Goal: Communication & Community: Participate in discussion

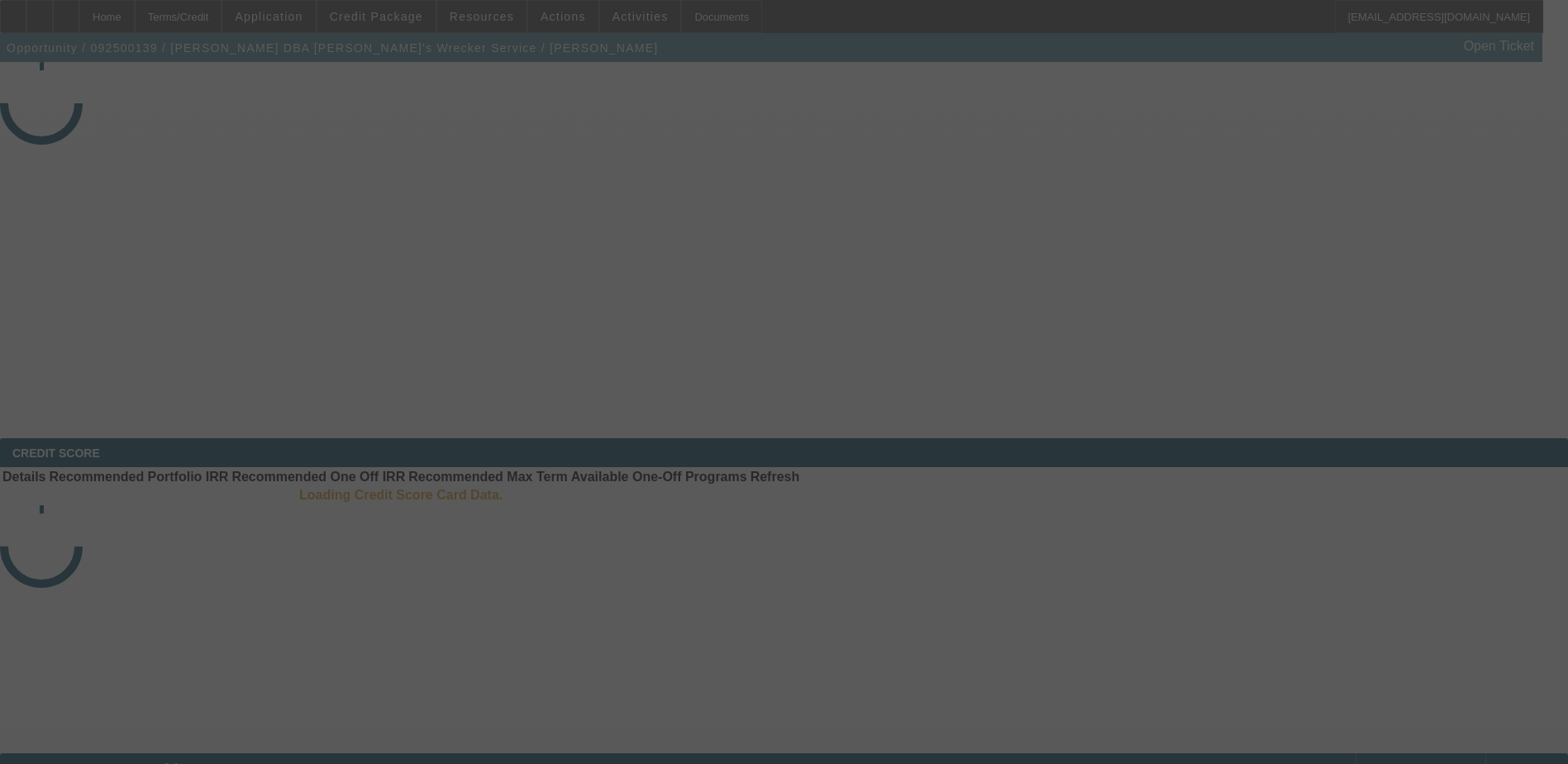
click at [784, 382] on div at bounding box center [784, 382] width 0 height 0
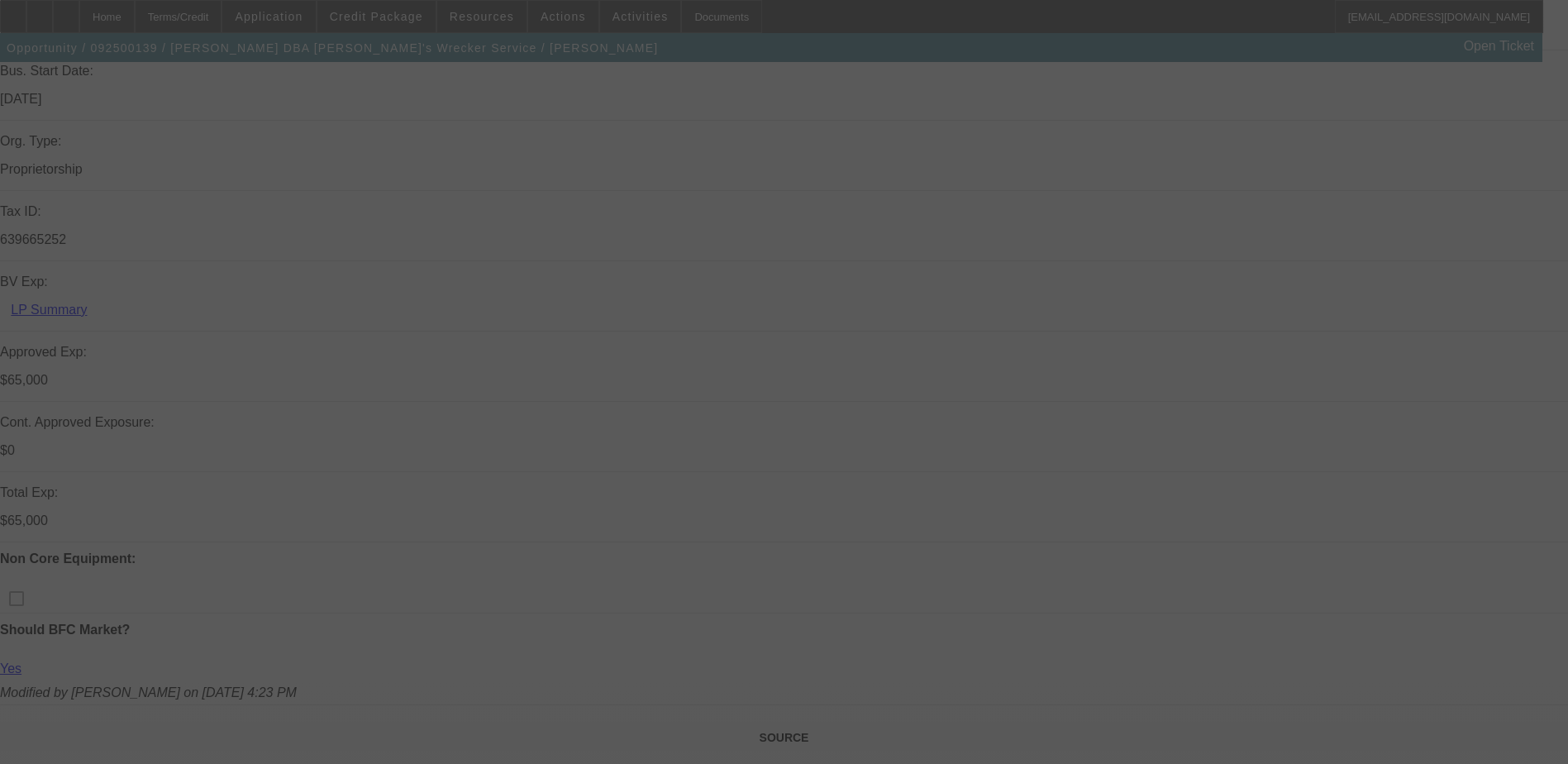
scroll to position [413, 0]
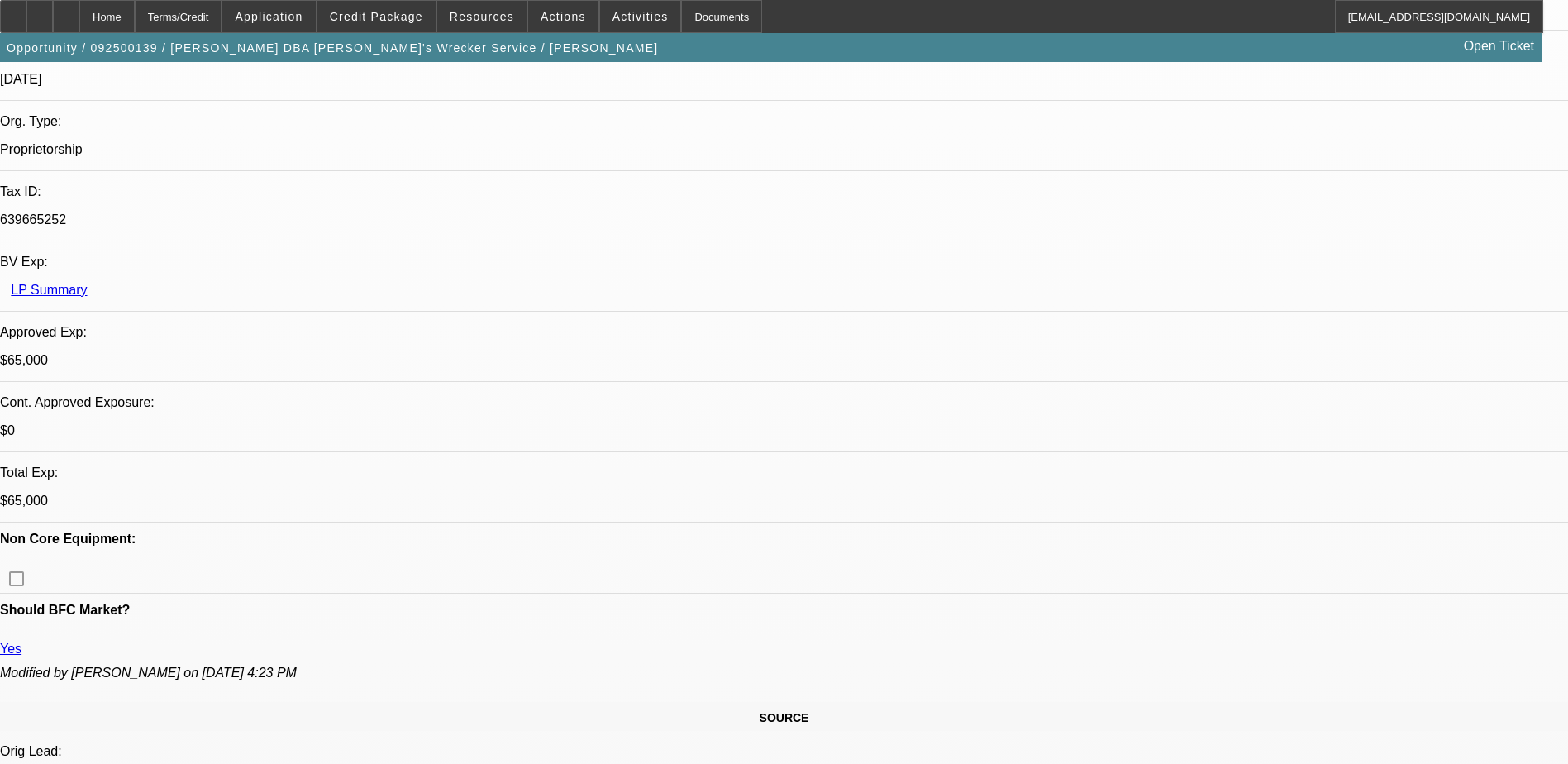
select select "0"
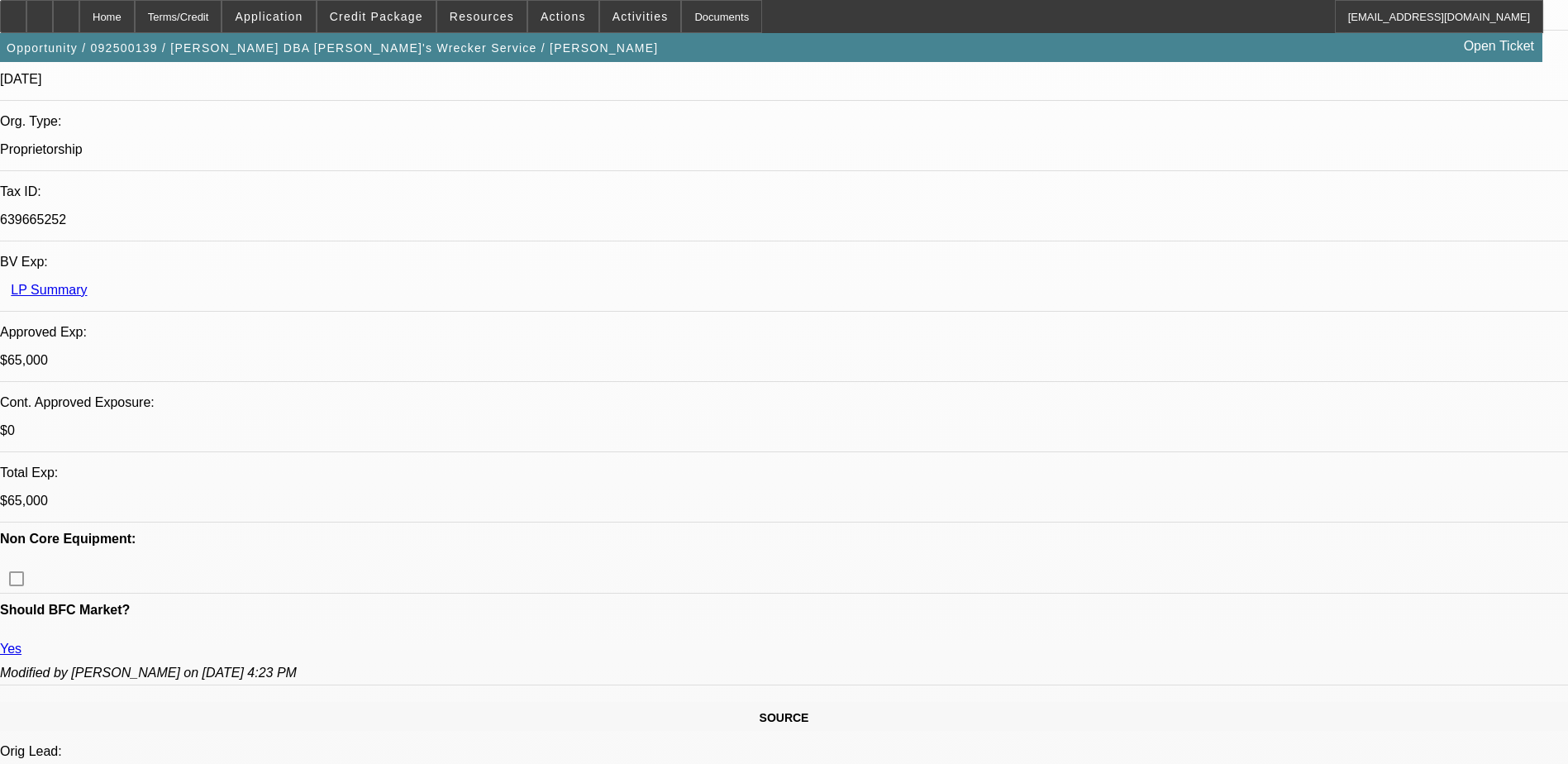
select select "0"
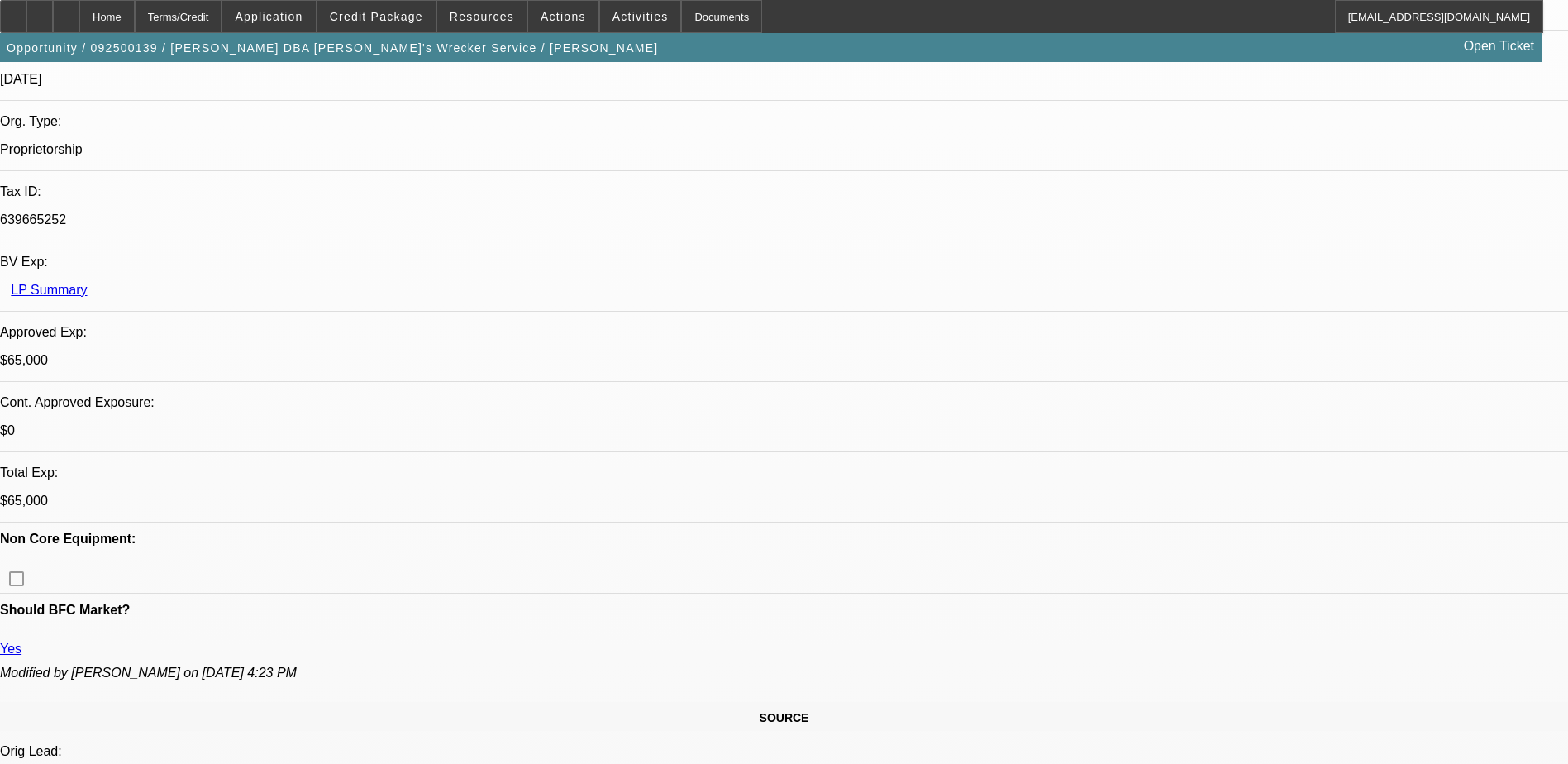
select select "0"
select select "1"
select select "6"
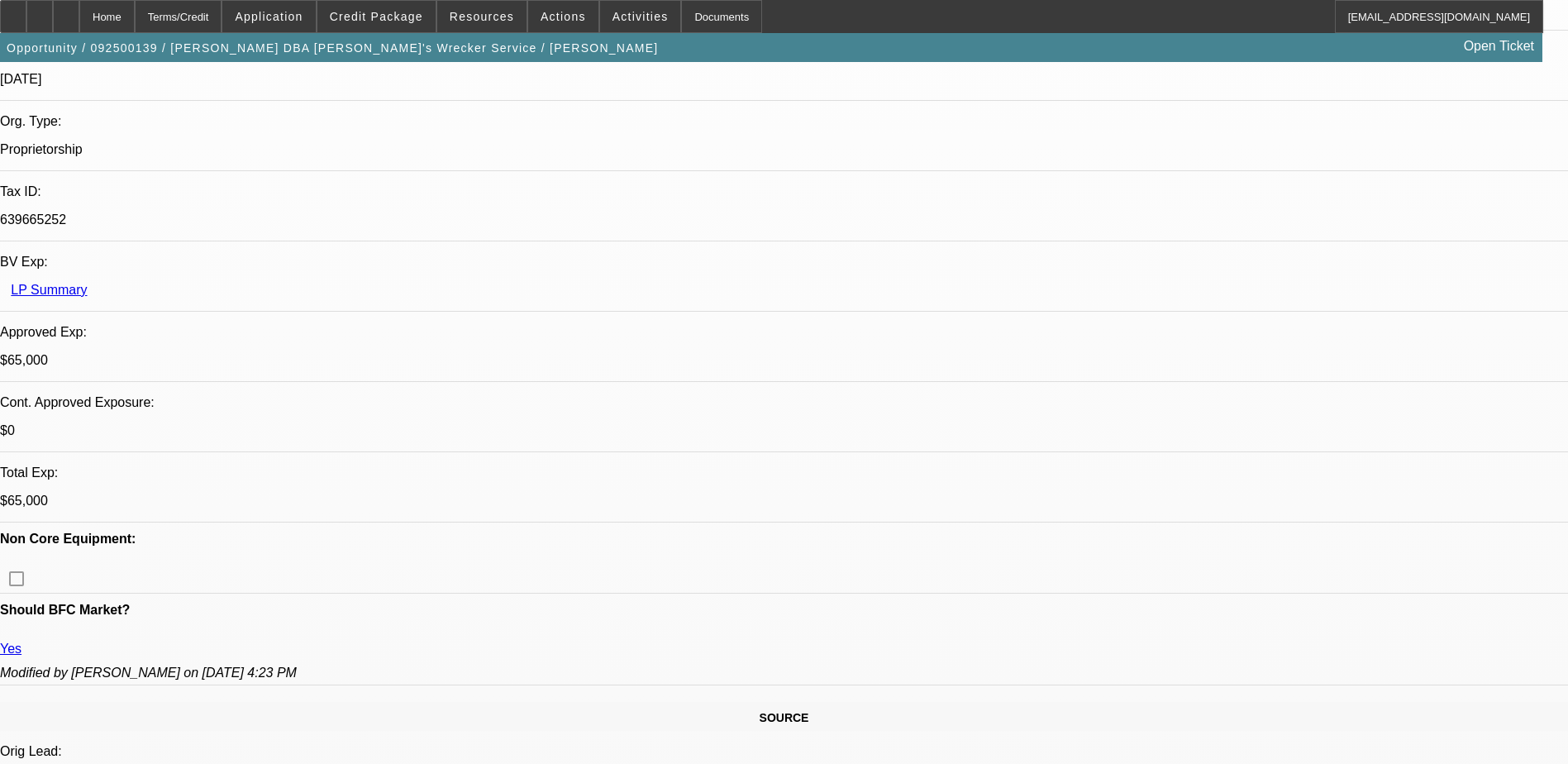
select select "1"
select select "6"
select select "1"
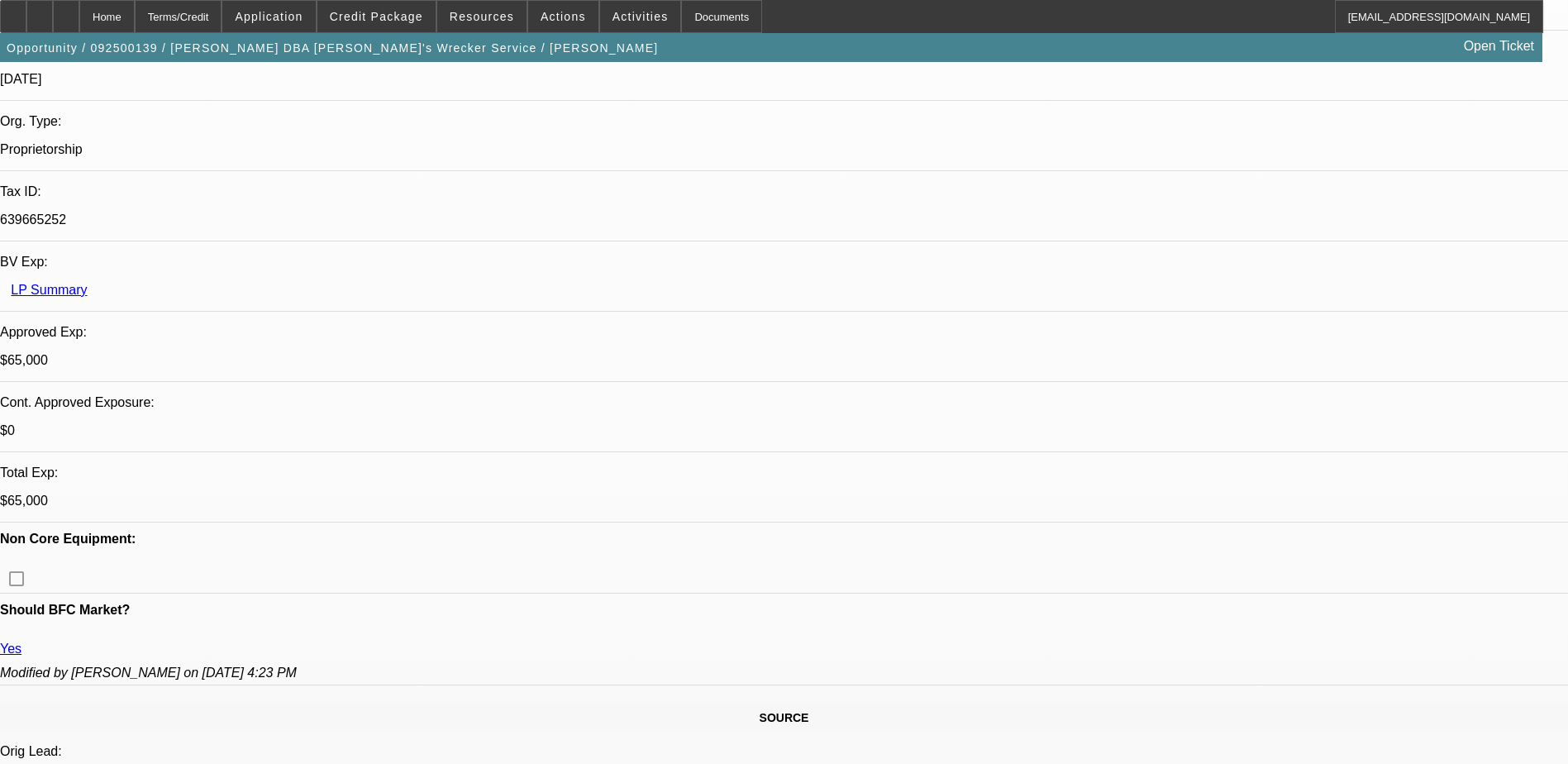
select select "6"
select select "1"
select select "6"
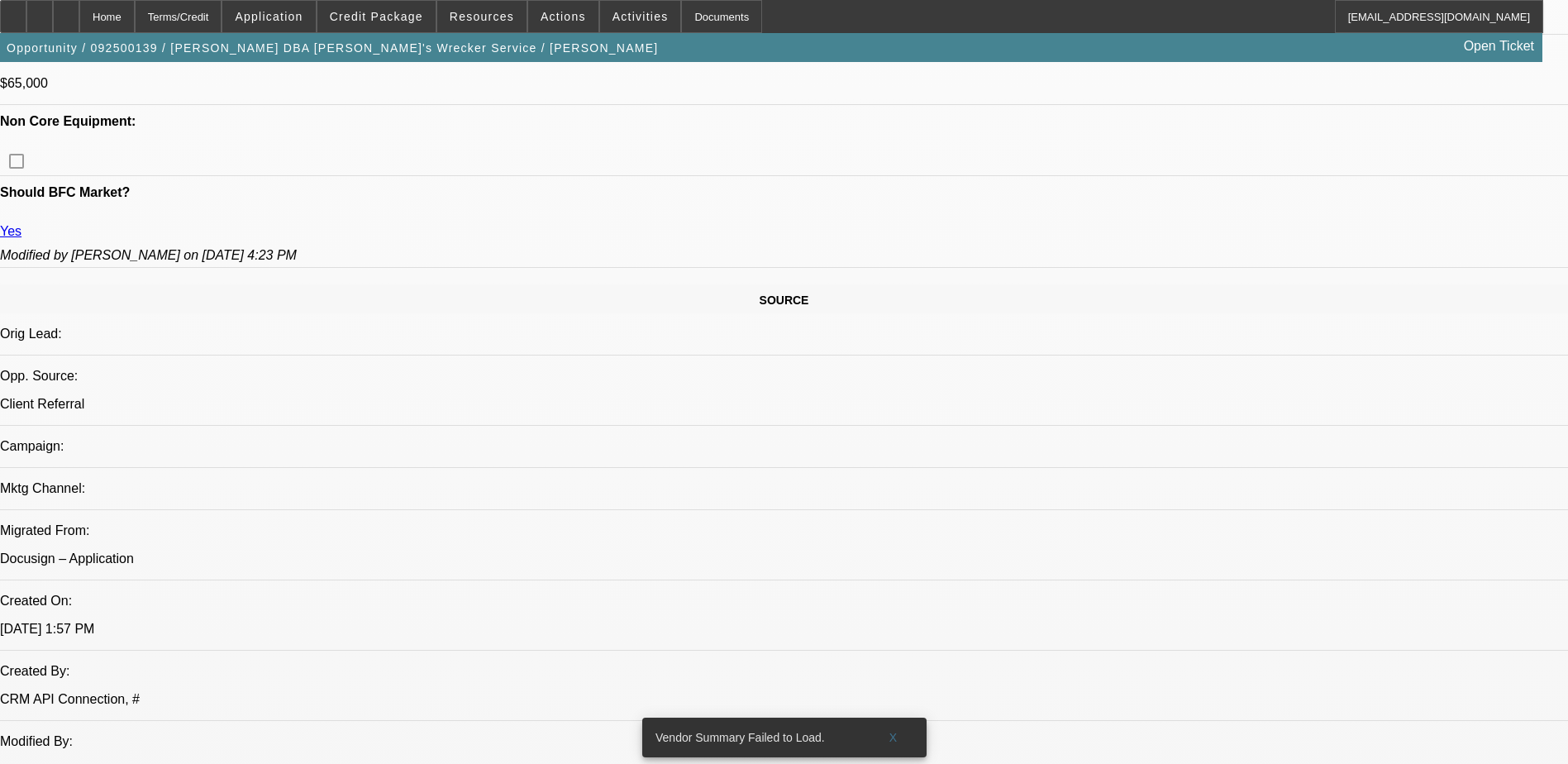
scroll to position [496, 0]
